Goal: Task Accomplishment & Management: Use online tool/utility

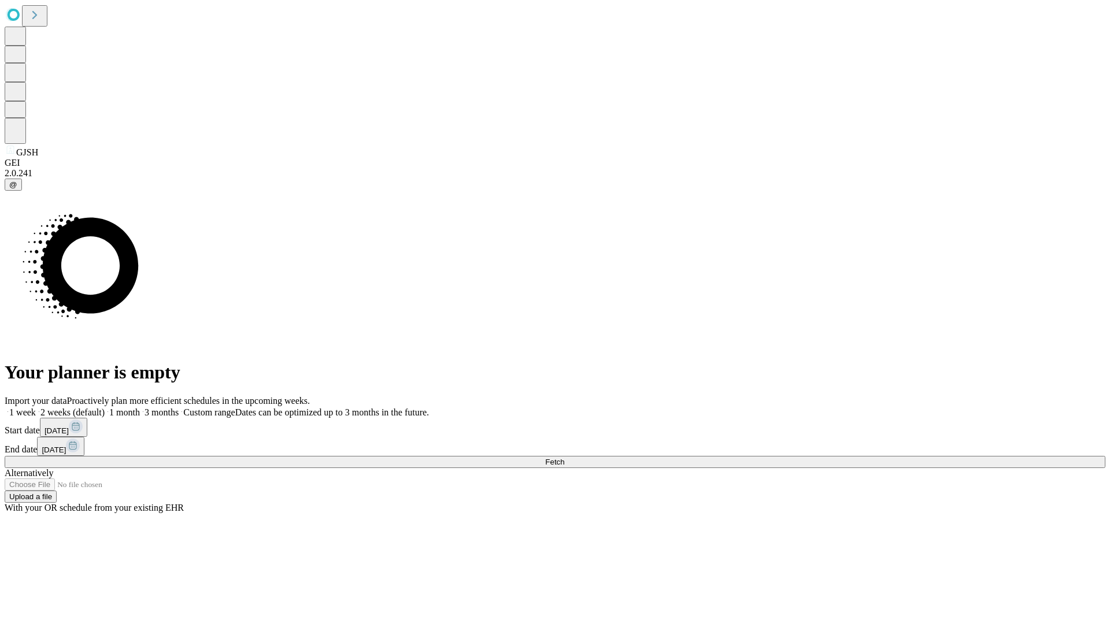
click at [564, 458] on span "Fetch" at bounding box center [554, 462] width 19 height 9
